Goal: Navigation & Orientation: Find specific page/section

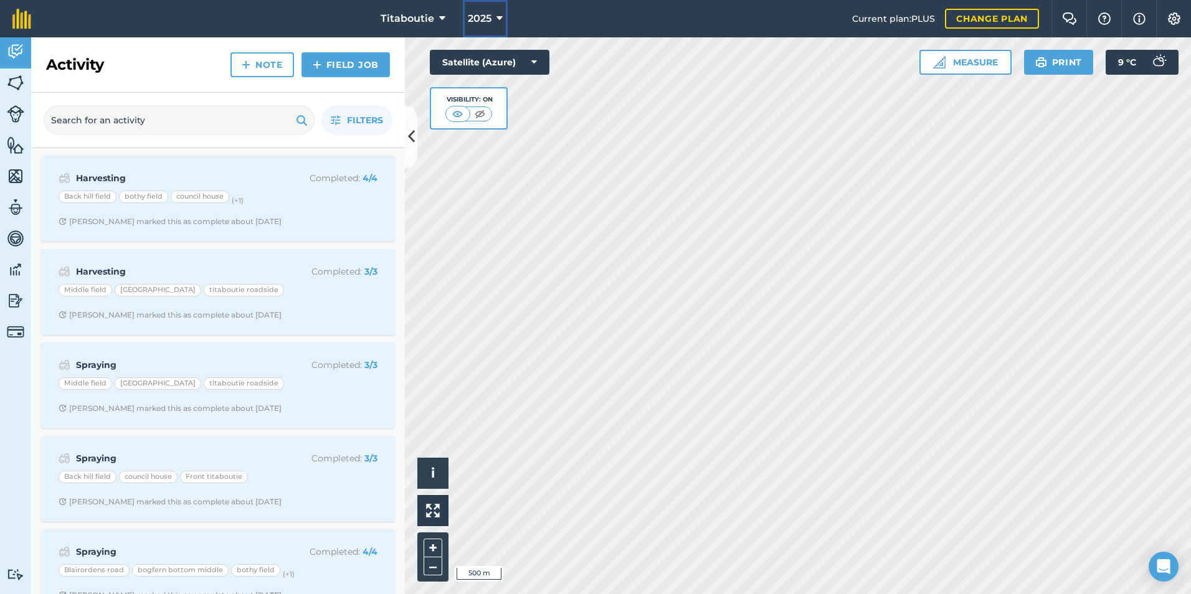
click at [494, 16] on button "2025" at bounding box center [485, 18] width 45 height 37
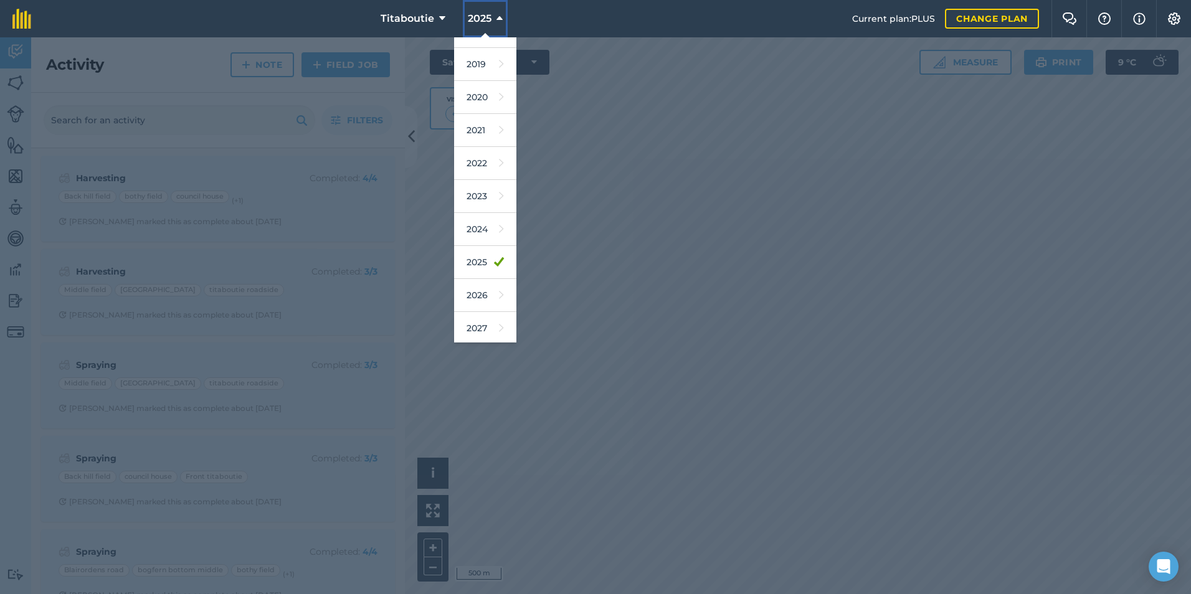
scroll to position [57, 0]
click at [482, 290] on link "2026" at bounding box center [485, 293] width 62 height 33
